Goal: Share content: Share content

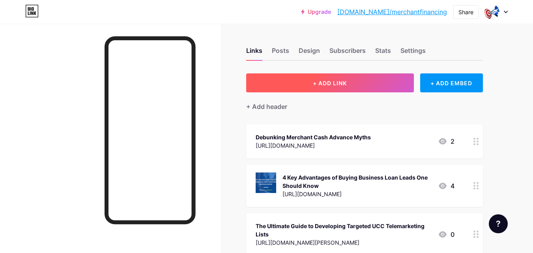
click at [313, 86] on button "+ ADD LINK" at bounding box center [330, 82] width 168 height 19
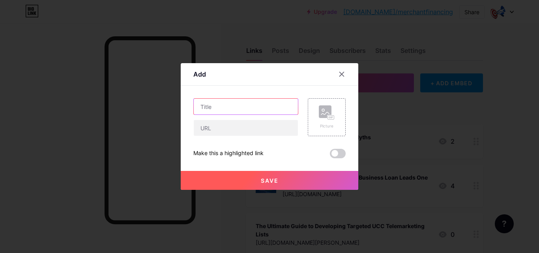
click at [250, 109] on input "text" at bounding box center [246, 107] width 104 height 16
paste input "MCA Advertising for Meta Leads: How to Turn Clicks into Sales"
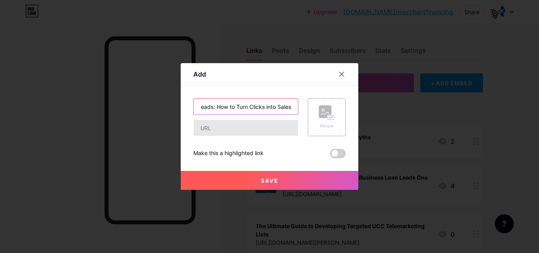
type input "MCA Advertising for Meta Leads: How to Turn Clicks into Sales"
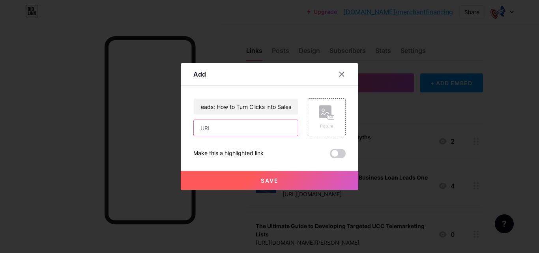
click at [232, 121] on input "text" at bounding box center [246, 128] width 104 height 16
paste input "[URL][DOMAIN_NAME]"
type input "[URL][DOMAIN_NAME]"
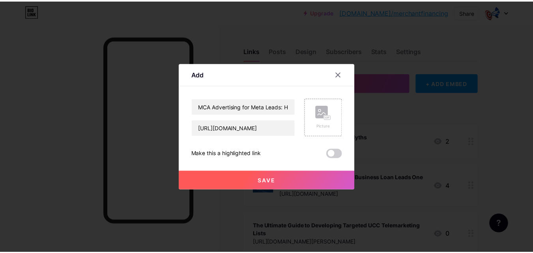
scroll to position [0, 0]
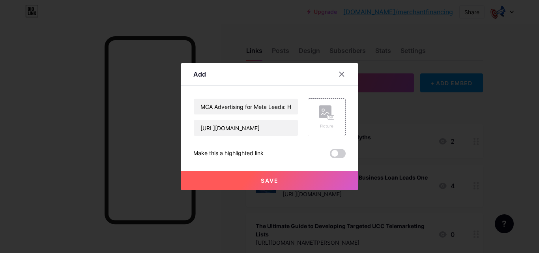
click at [300, 178] on button "Save" at bounding box center [270, 180] width 178 height 19
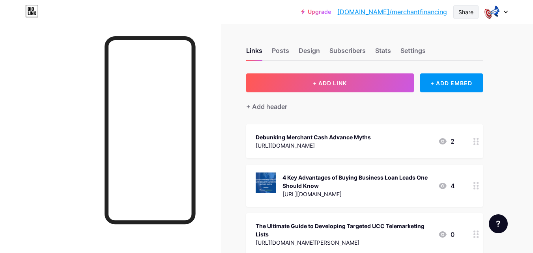
click at [475, 10] on div "Share" at bounding box center [466, 12] width 25 height 14
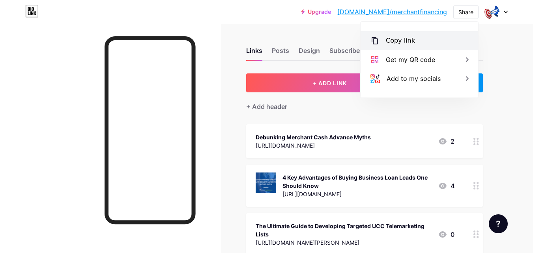
click at [425, 45] on div "Copy link" at bounding box center [420, 40] width 118 height 19
